Goal: Information Seeking & Learning: Understand process/instructions

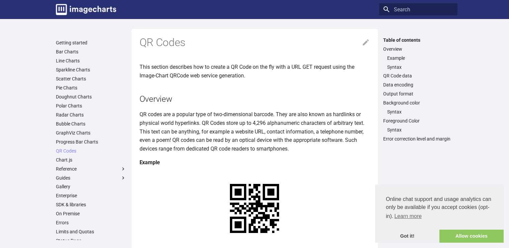
drag, startPoint x: 0, startPoint y: 0, endPoint x: 462, endPoint y: 47, distance: 464.4
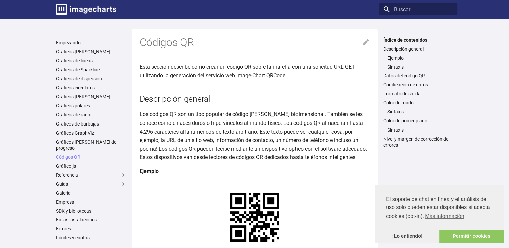
click at [259, 38] on h1 "Códigos QR" at bounding box center [254, 43] width 230 height 14
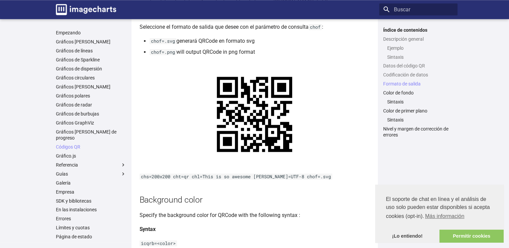
scroll to position [769, 0]
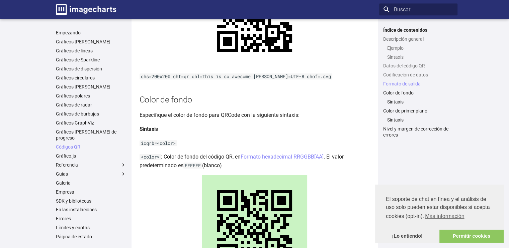
click at [193, 80] on code "chs=200x200 cht=qr chl=This is so awesome [PERSON_NAME]=UTF-8 chof=.svg" at bounding box center [235, 77] width 193 height 6
drag, startPoint x: 212, startPoint y: 107, endPoint x: 239, endPoint y: 102, distance: 28.1
click at [216, 106] on h2 "Color de fondo" at bounding box center [254, 100] width 230 height 12
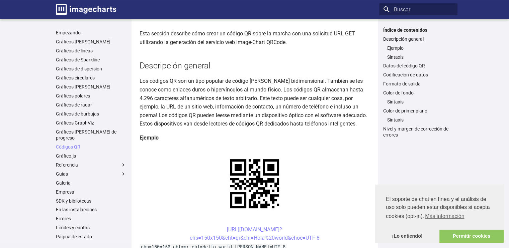
scroll to position [0, 0]
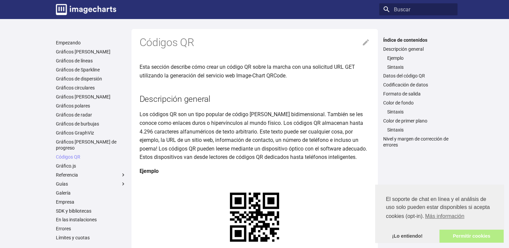
click at [468, 239] on link "Permitir cookies" at bounding box center [471, 236] width 64 height 13
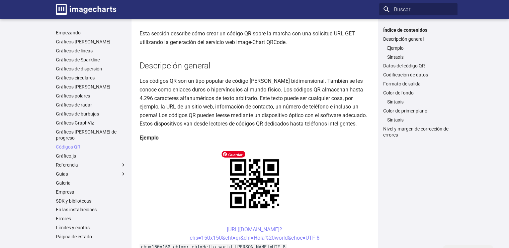
scroll to position [67, 0]
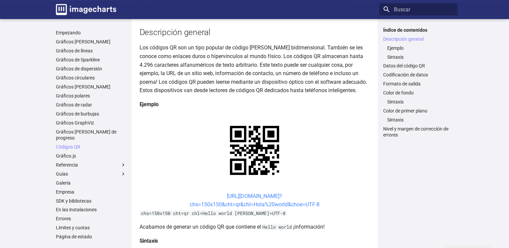
click at [247, 197] on font "[URL][DOMAIN_NAME]?" at bounding box center [254, 196] width 55 height 6
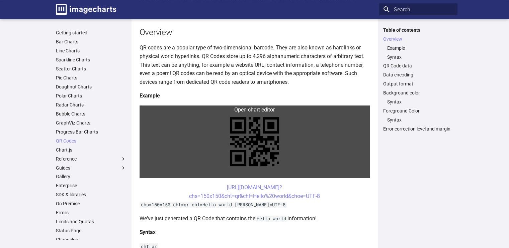
scroll to position [67, 0]
click at [304, 133] on link at bounding box center [254, 142] width 230 height 73
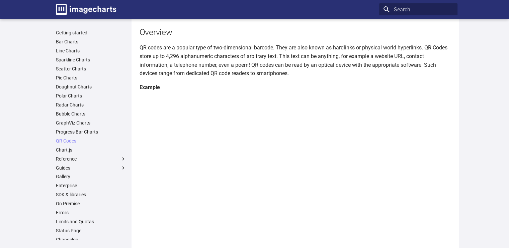
scroll to position [100, 0]
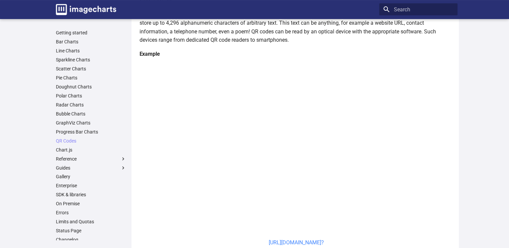
click at [319, 244] on link "[URL][DOMAIN_NAME]? chs=150x150&cht=qr&chl=Hello%20world&choe=UTF-8" at bounding box center [296, 247] width 131 height 15
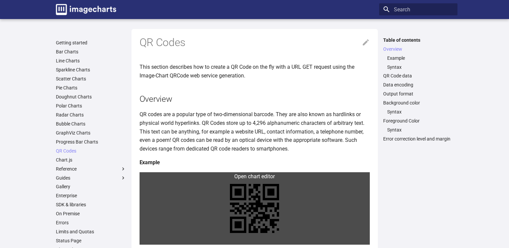
scroll to position [100, 0]
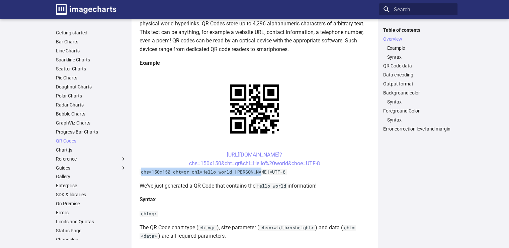
drag, startPoint x: 141, startPoint y: 172, endPoint x: 264, endPoint y: 173, distance: 123.7
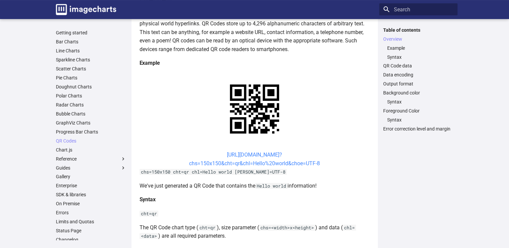
click at [259, 163] on link "[URL][DOMAIN_NAME]? chs=150x150&cht=qr&chl=Hello%20world&choe=UTF-8" at bounding box center [254, 159] width 131 height 15
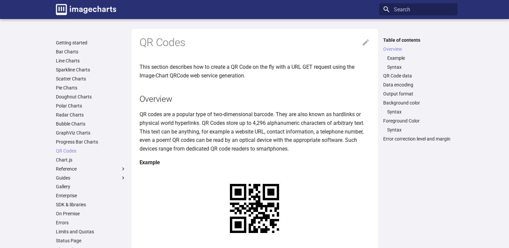
scroll to position [99, 0]
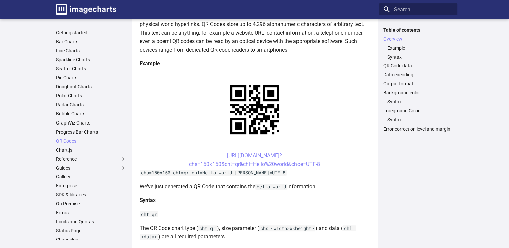
drag, startPoint x: 327, startPoint y: 94, endPoint x: 408, endPoint y: 209, distance: 140.9
click at [408, 209] on div "Table of contents Overview Example Syntax QR Code data Data encoding Output for…" at bounding box center [418, 133] width 78 height 213
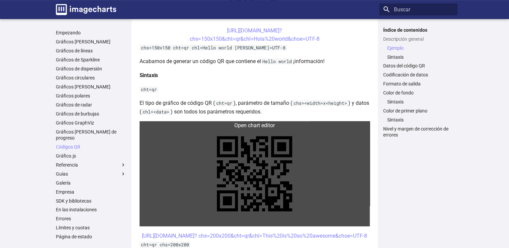
scroll to position [199, 0]
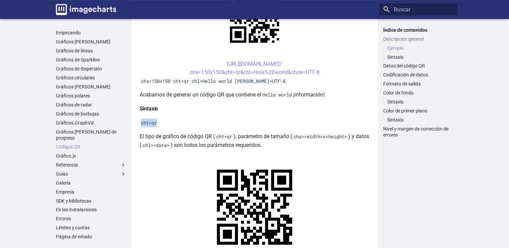
drag, startPoint x: 141, startPoint y: 123, endPoint x: 156, endPoint y: 123, distance: 14.4
click at [156, 123] on code "cht=qr" at bounding box center [148, 123] width 19 height 6
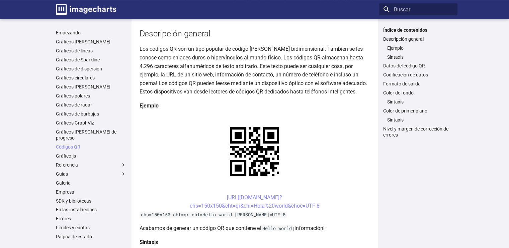
scroll to position [0, 0]
